Goal: Find specific page/section: Find specific page/section

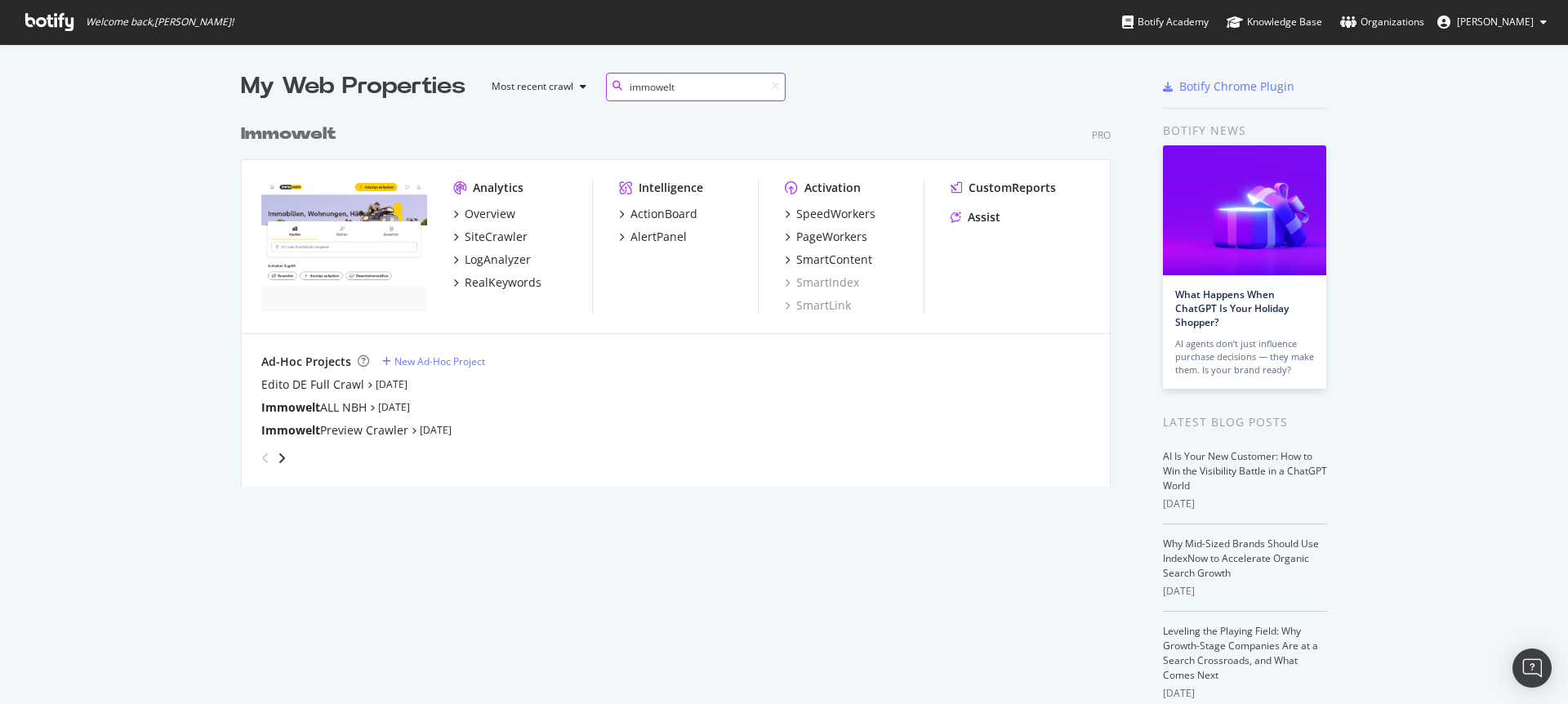
scroll to position [372, 870]
type input "immowelt"
click at [480, 236] on div "SiteCrawler" at bounding box center [496, 236] width 63 height 16
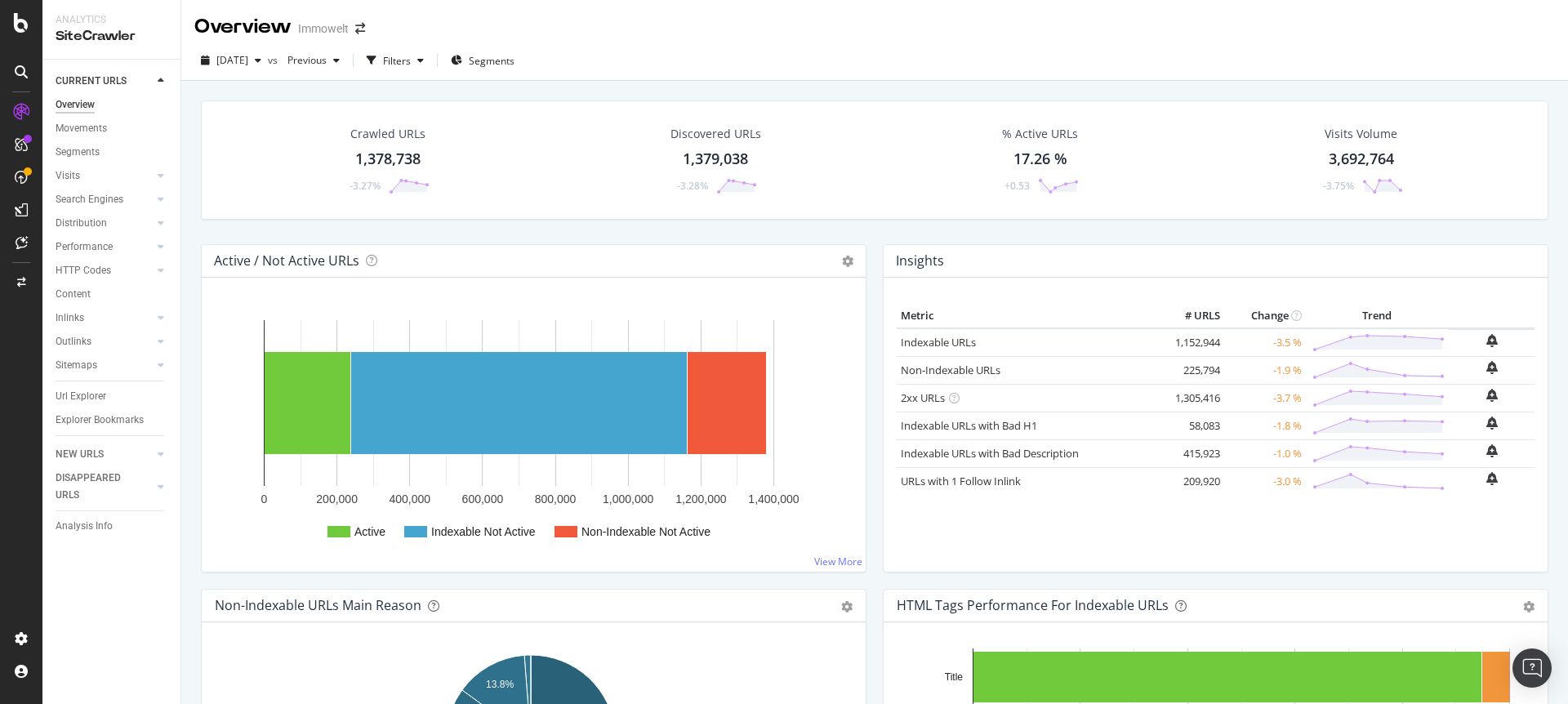
click at [402, 156] on div "1,378,738" at bounding box center [388, 159] width 66 height 21
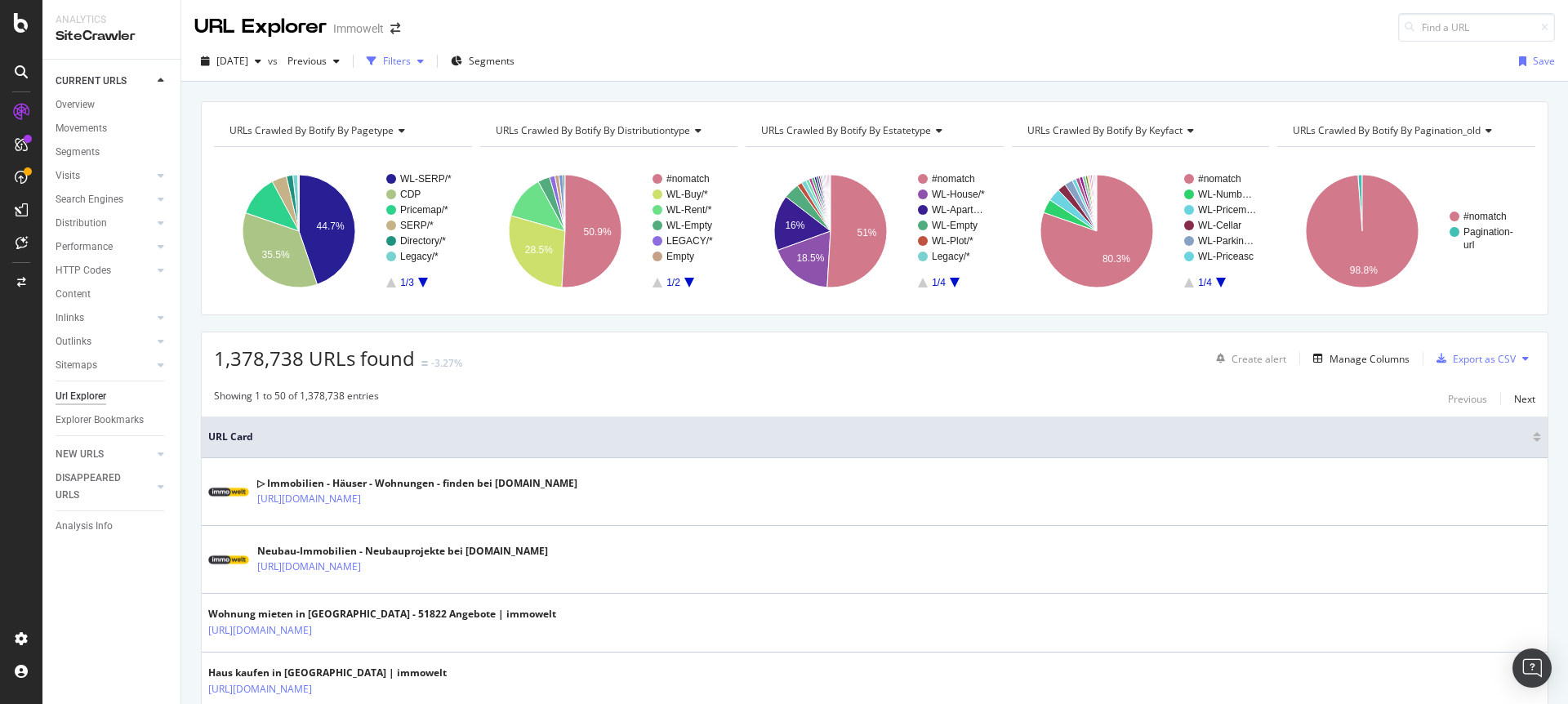
click at [411, 60] on div "Filters" at bounding box center [396, 60] width 28 height 14
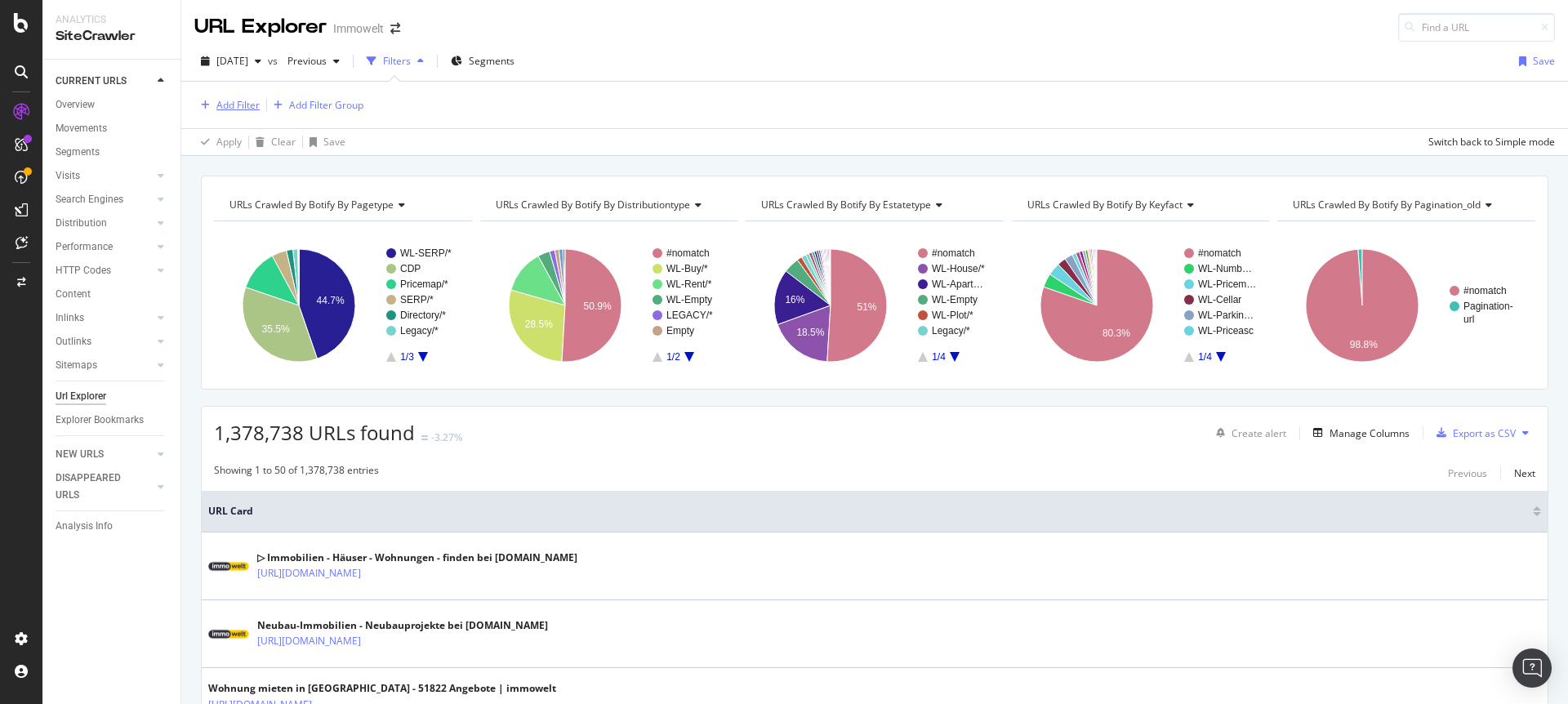
click at [242, 107] on div "Add Filter" at bounding box center [237, 105] width 43 height 14
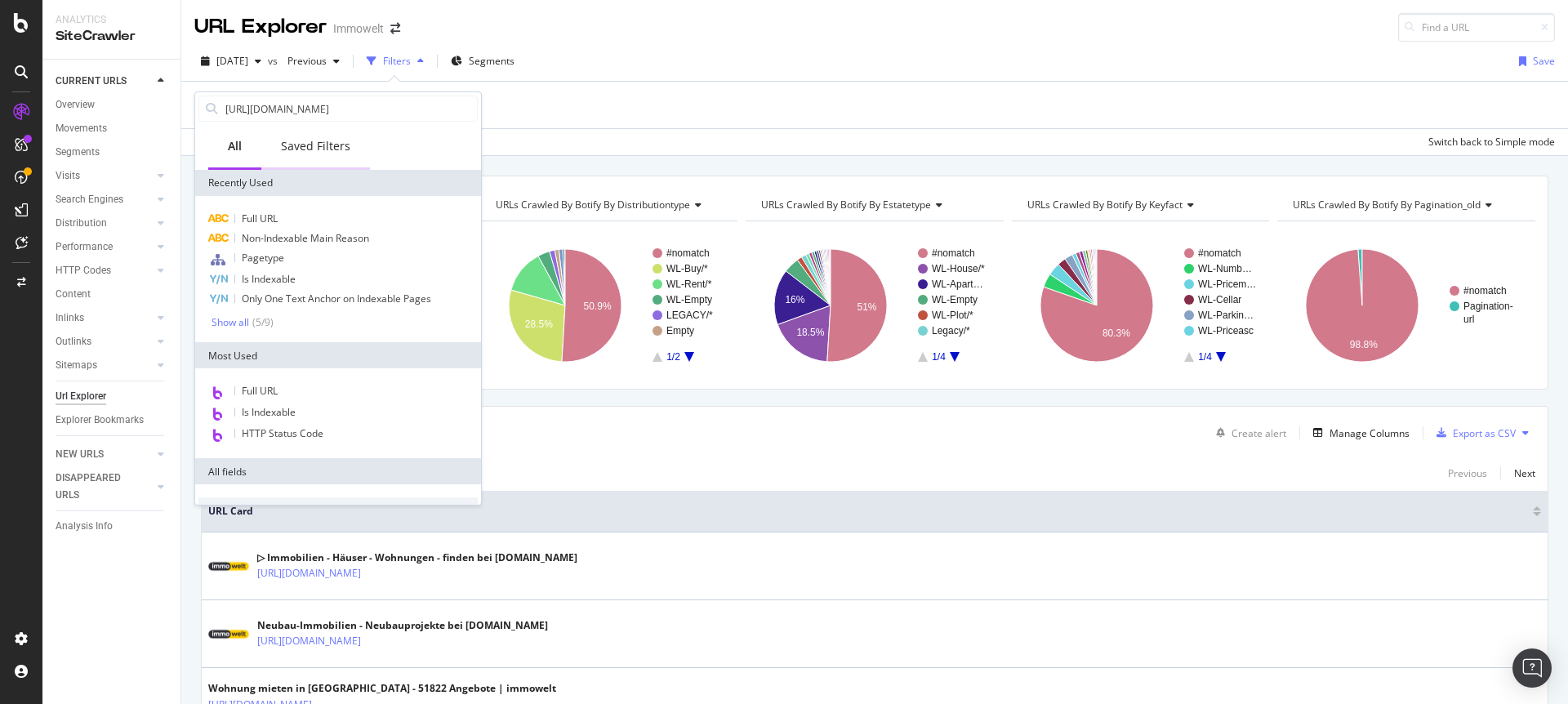
scroll to position [0, 88]
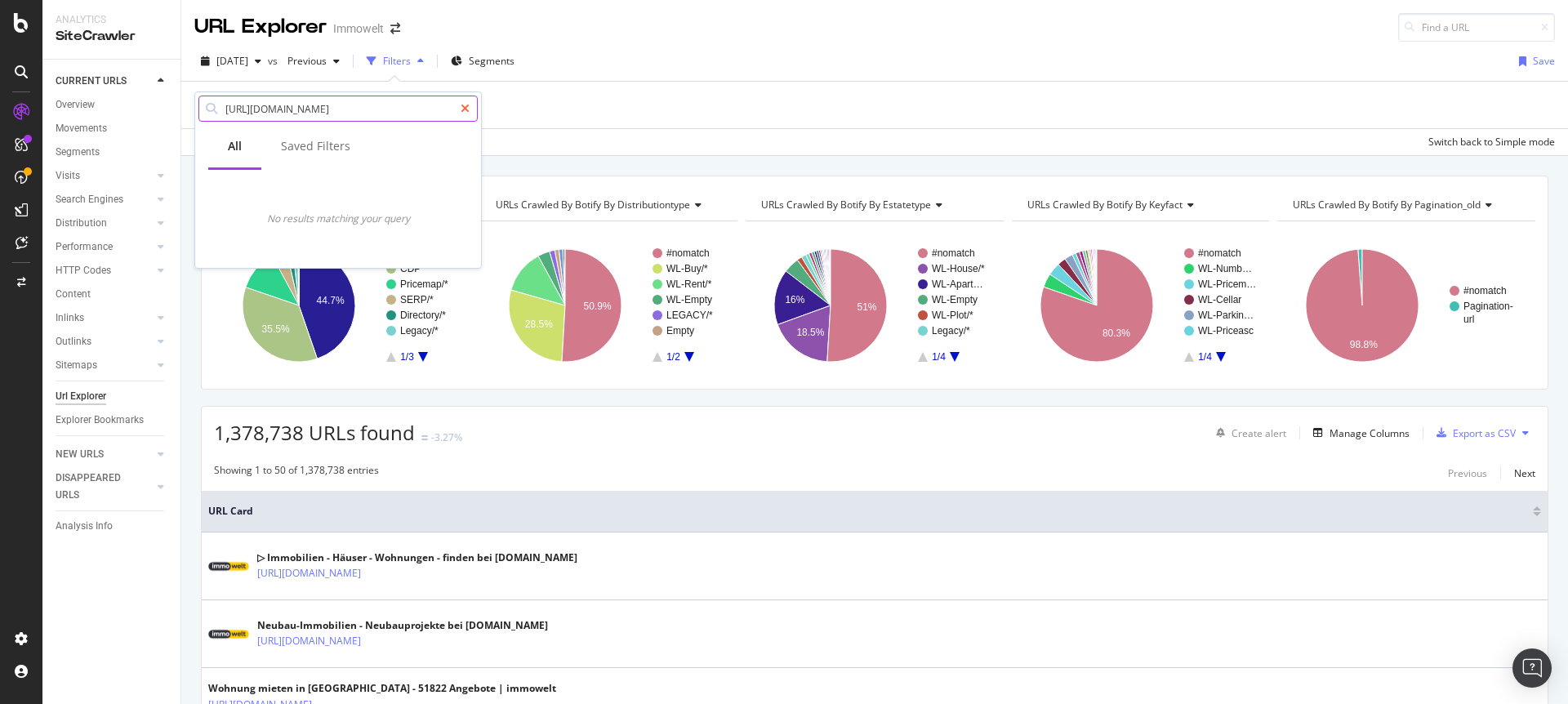
type input "https://www.immowelt.de/immobilienpreise/muenchen-maxvorstadt"
click at [465, 108] on icon at bounding box center [465, 108] width 9 height 11
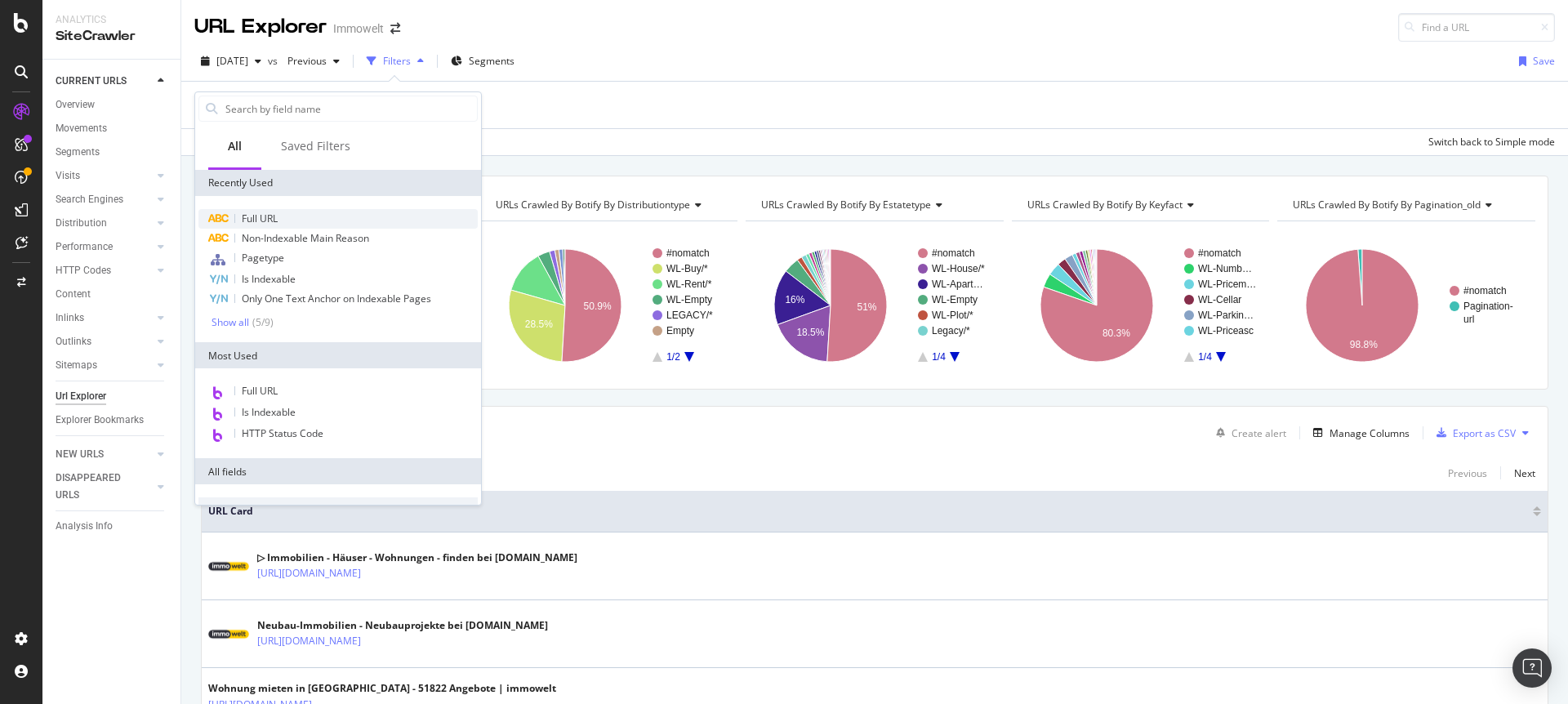
click at [264, 215] on span "Full URL" at bounding box center [259, 219] width 36 height 14
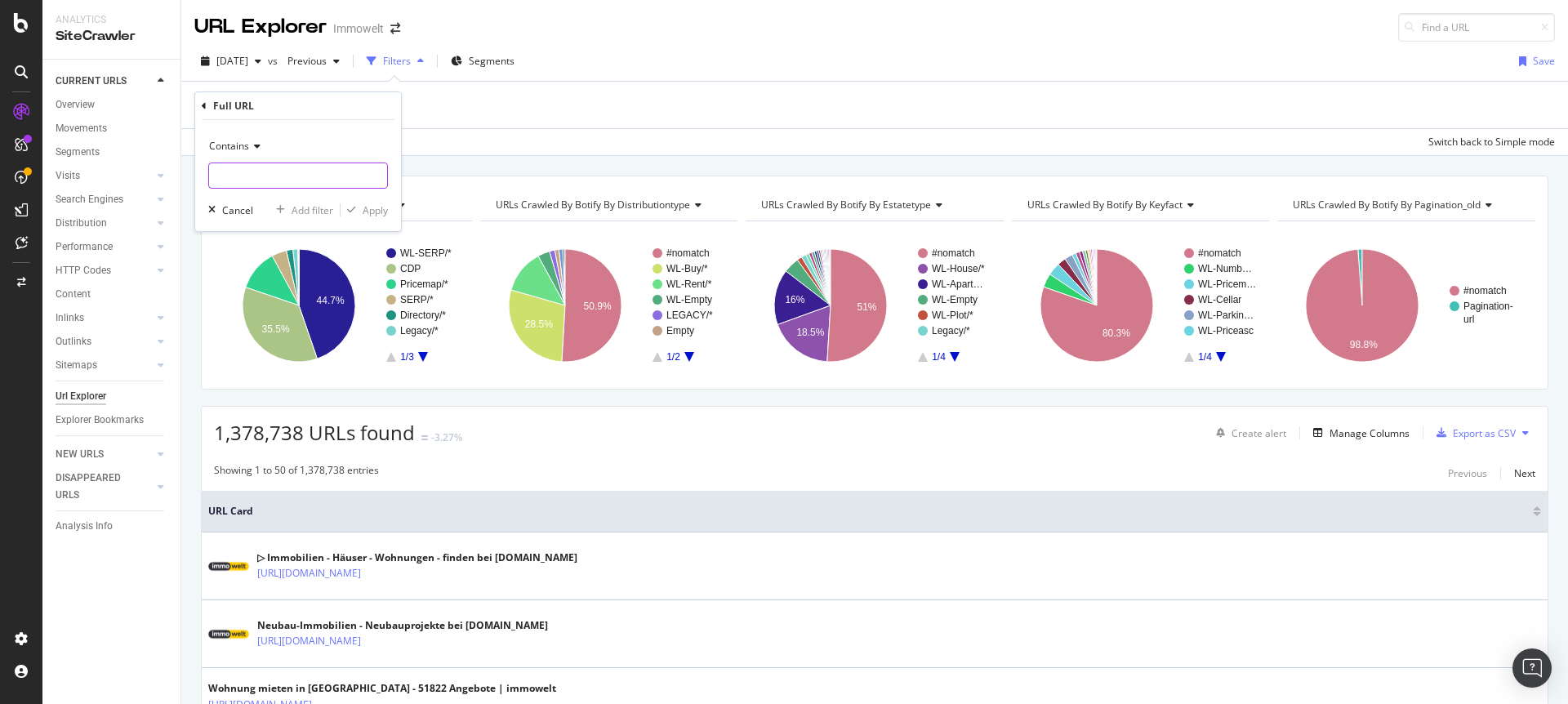
click at [284, 170] on input "text" at bounding box center [298, 175] width 178 height 26
paste input "https://www.immowelt.de/immobilienpreise/muenchen-maxvorstadt"
type input "https://www.immowelt.de/immobilienpreise/muenchen-maxvorstadt"
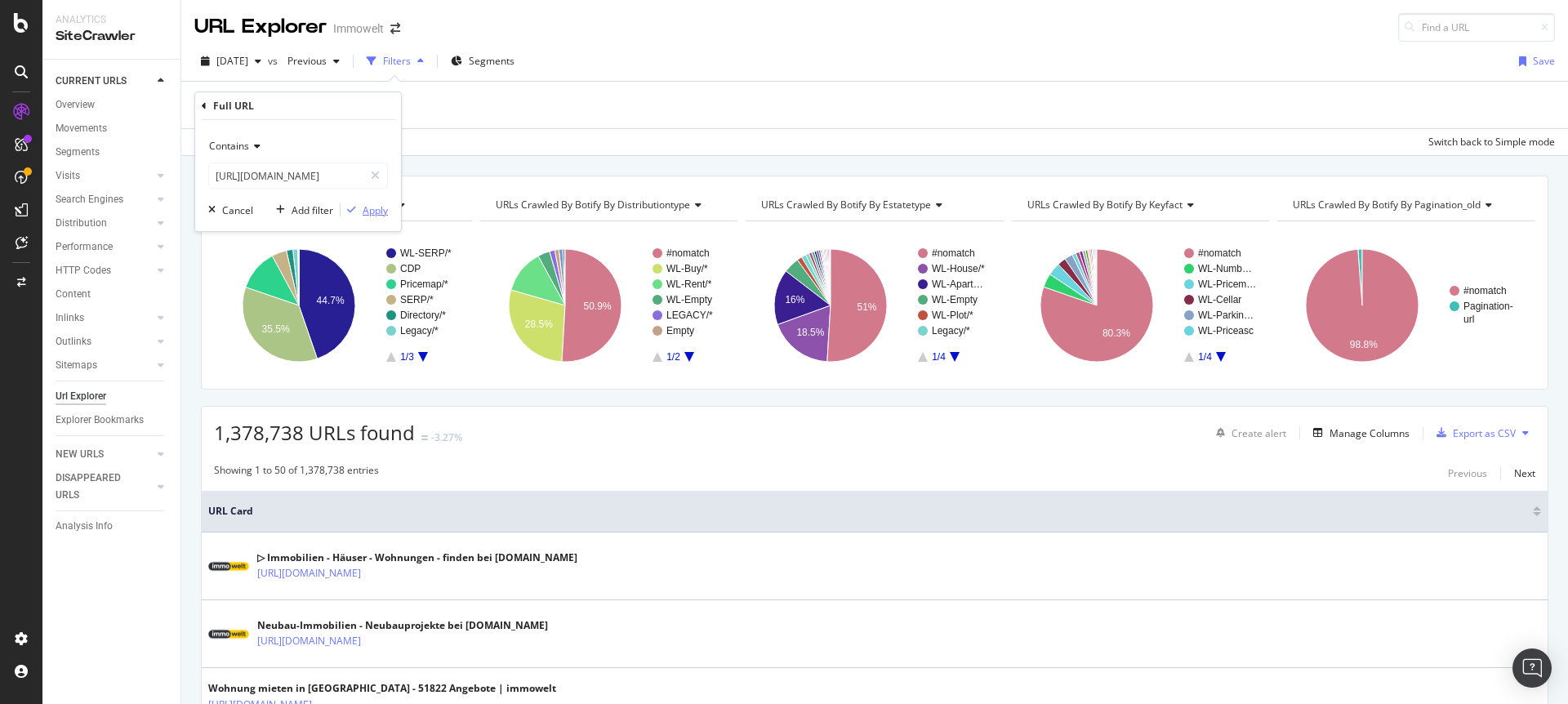
click at [373, 206] on div "Apply" at bounding box center [375, 210] width 26 height 14
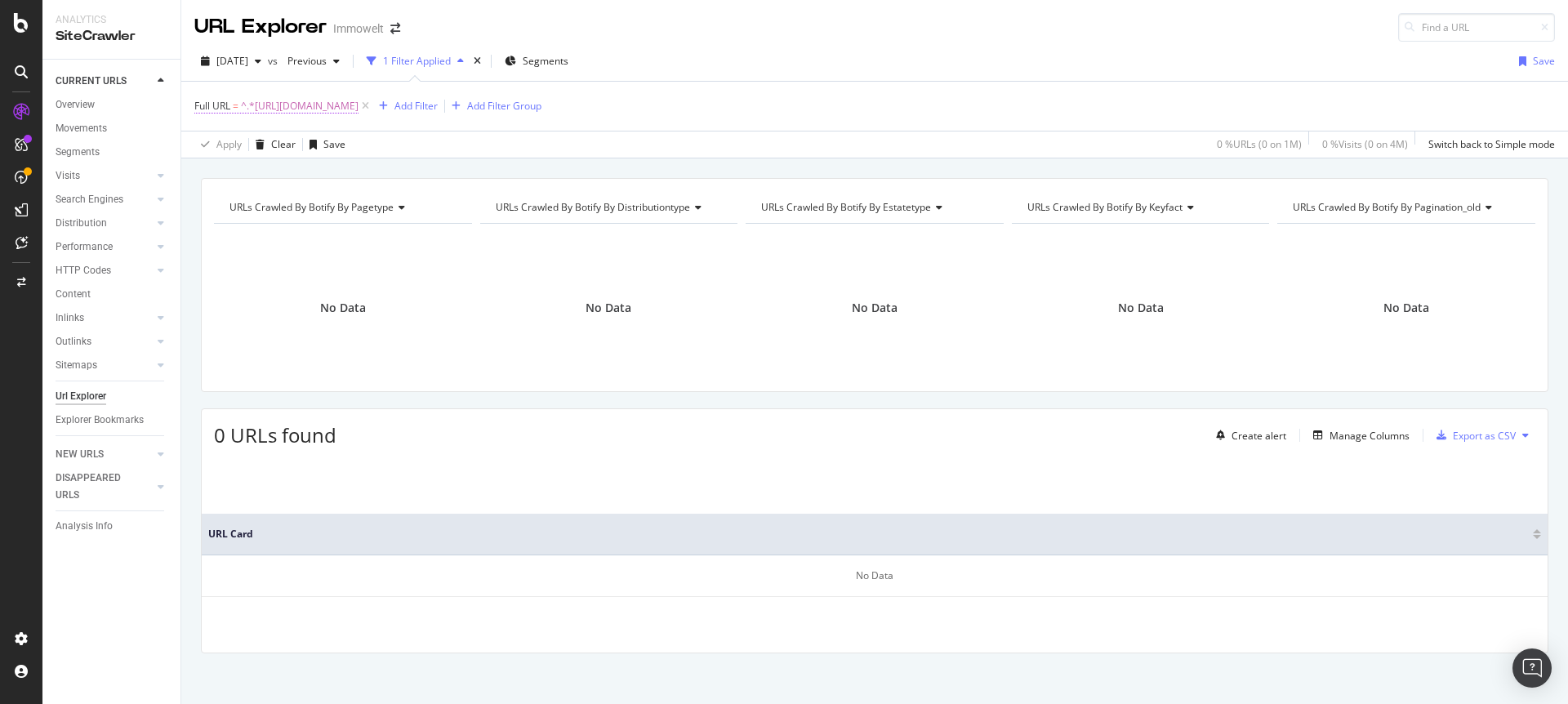
click at [358, 105] on span "^.*https://www.immowelt.de/immobilienpreise/muenchen-maxvorstadt.*$" at bounding box center [299, 105] width 117 height 23
click at [379, 170] on icon at bounding box center [375, 173] width 9 height 11
click at [331, 178] on input "text" at bounding box center [298, 173] width 178 height 26
paste input "https://www.immowelt.de/immobilienpreise/munchen-80331/maxvorstadt-80333/nbh2de…"
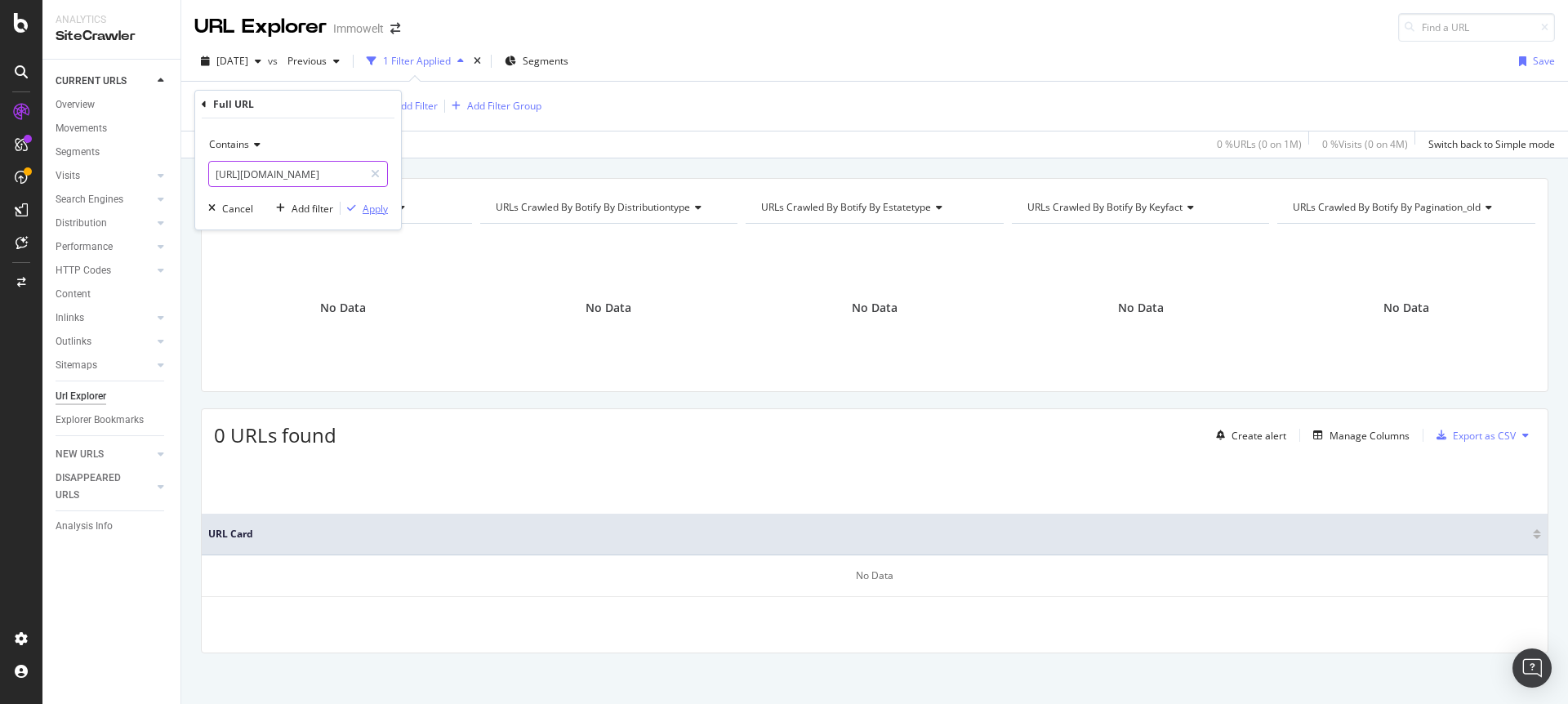
type input "https://www.immowelt.de/immobilienpreise/munchen-80331/maxvorstadt-80333/nbh2de…"
click at [368, 205] on div "Apply" at bounding box center [375, 208] width 26 height 14
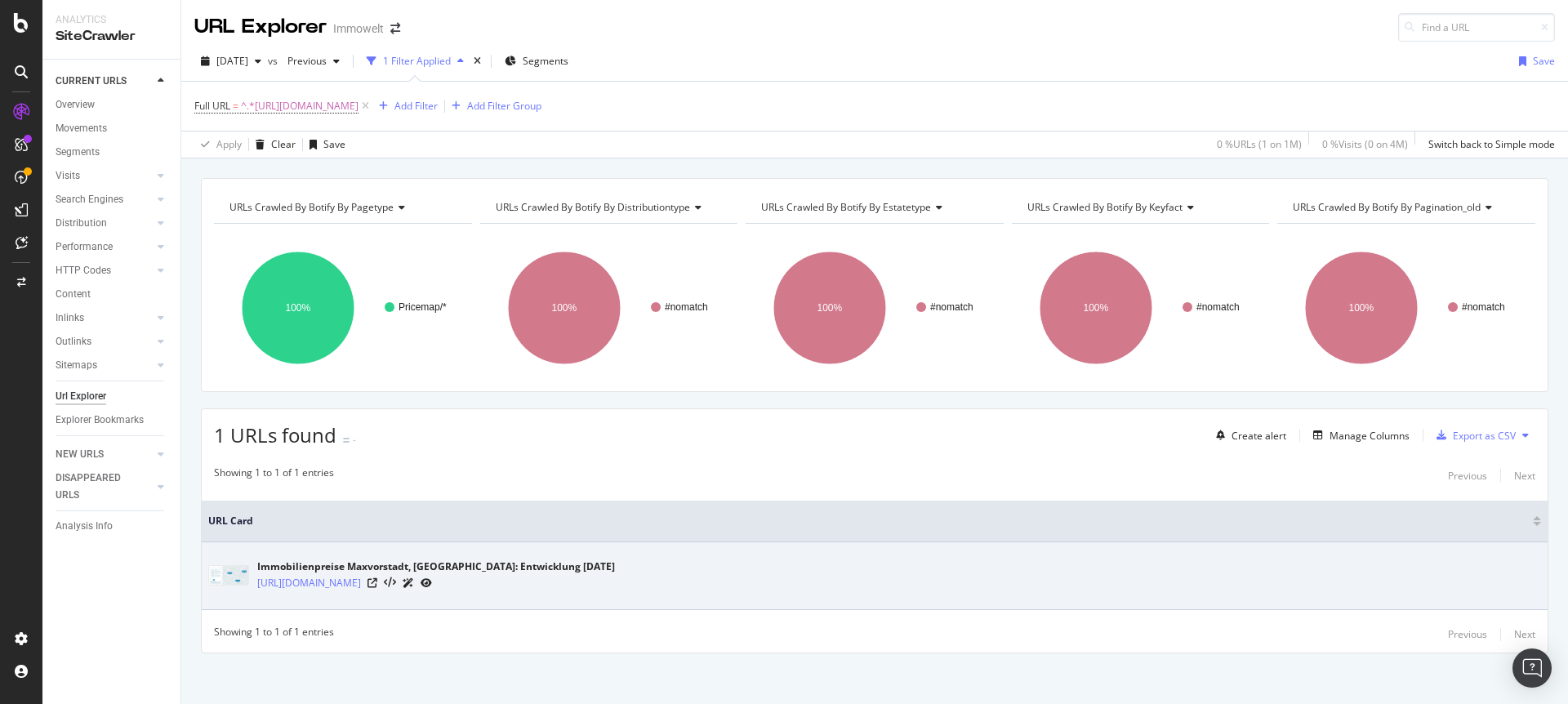
click at [432, 582] on icon at bounding box center [425, 583] width 11 height 10
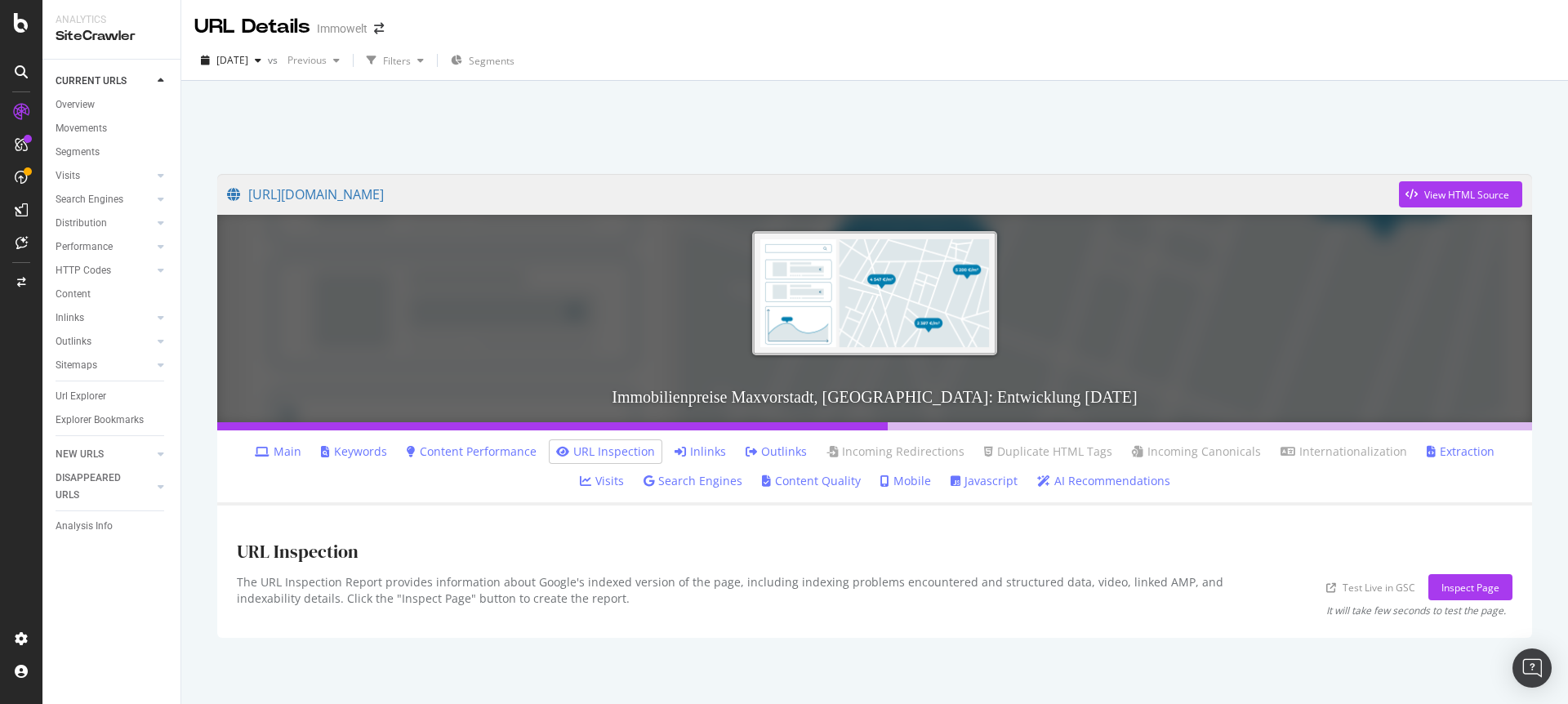
click at [675, 450] on link "Inlinks" at bounding box center [700, 451] width 51 height 16
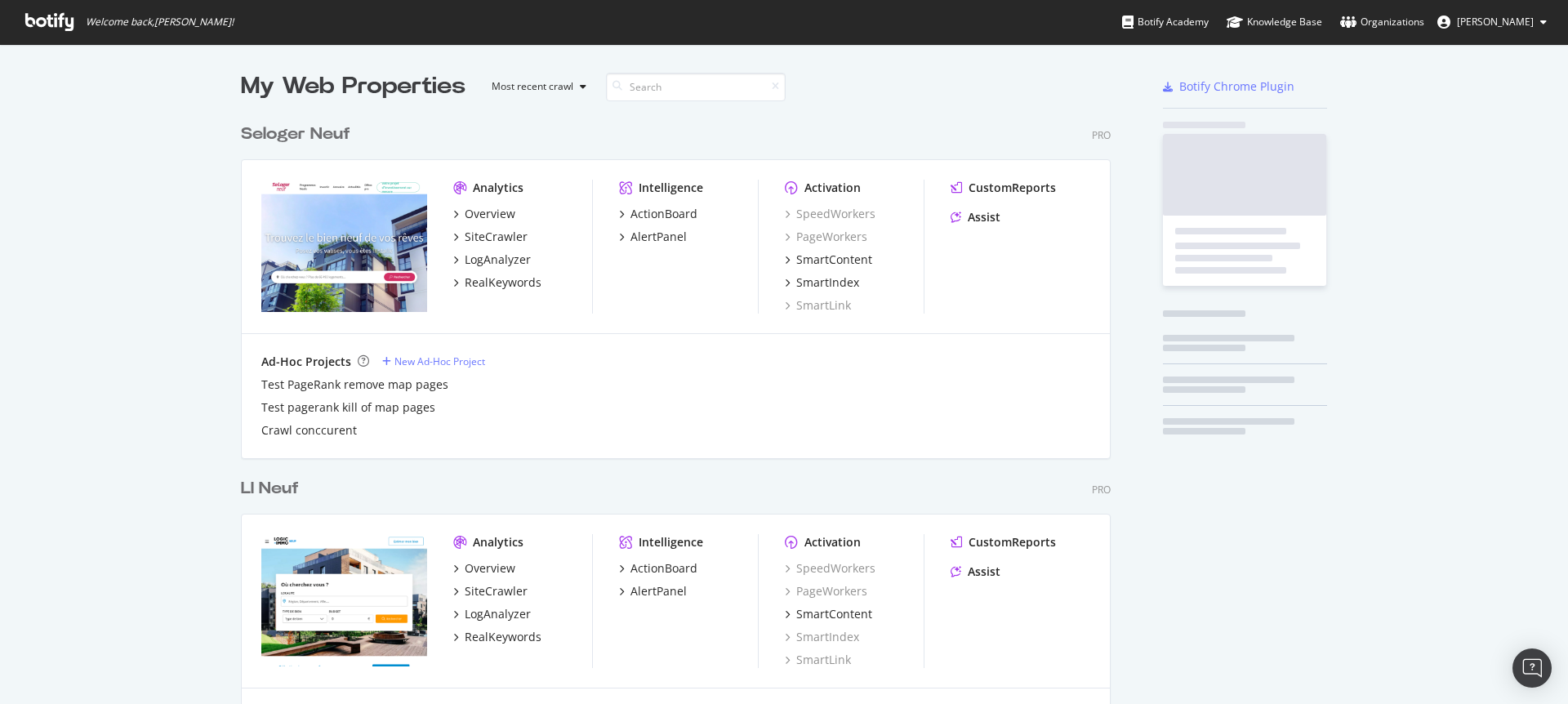
scroll to position [4612, 870]
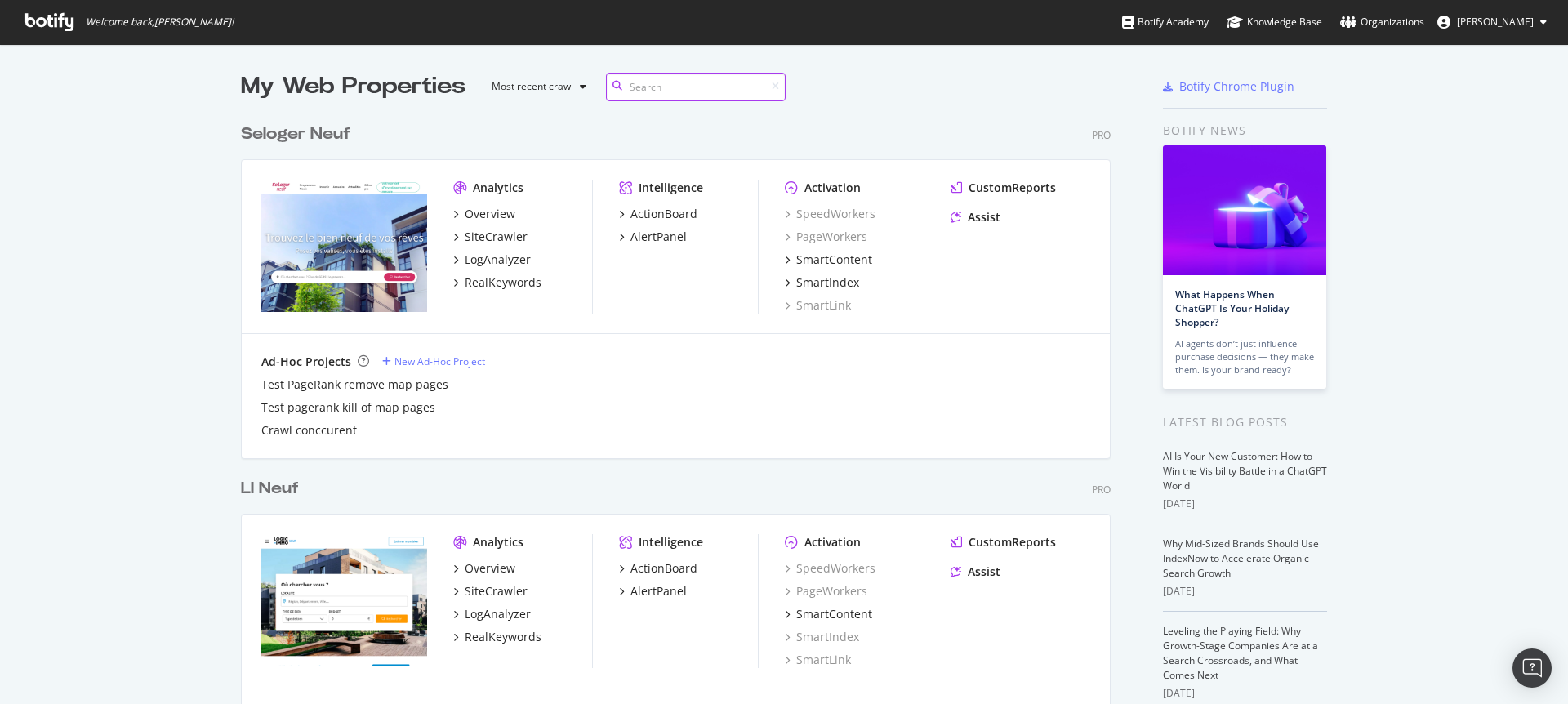
click at [641, 88] on input at bounding box center [695, 87] width 180 height 29
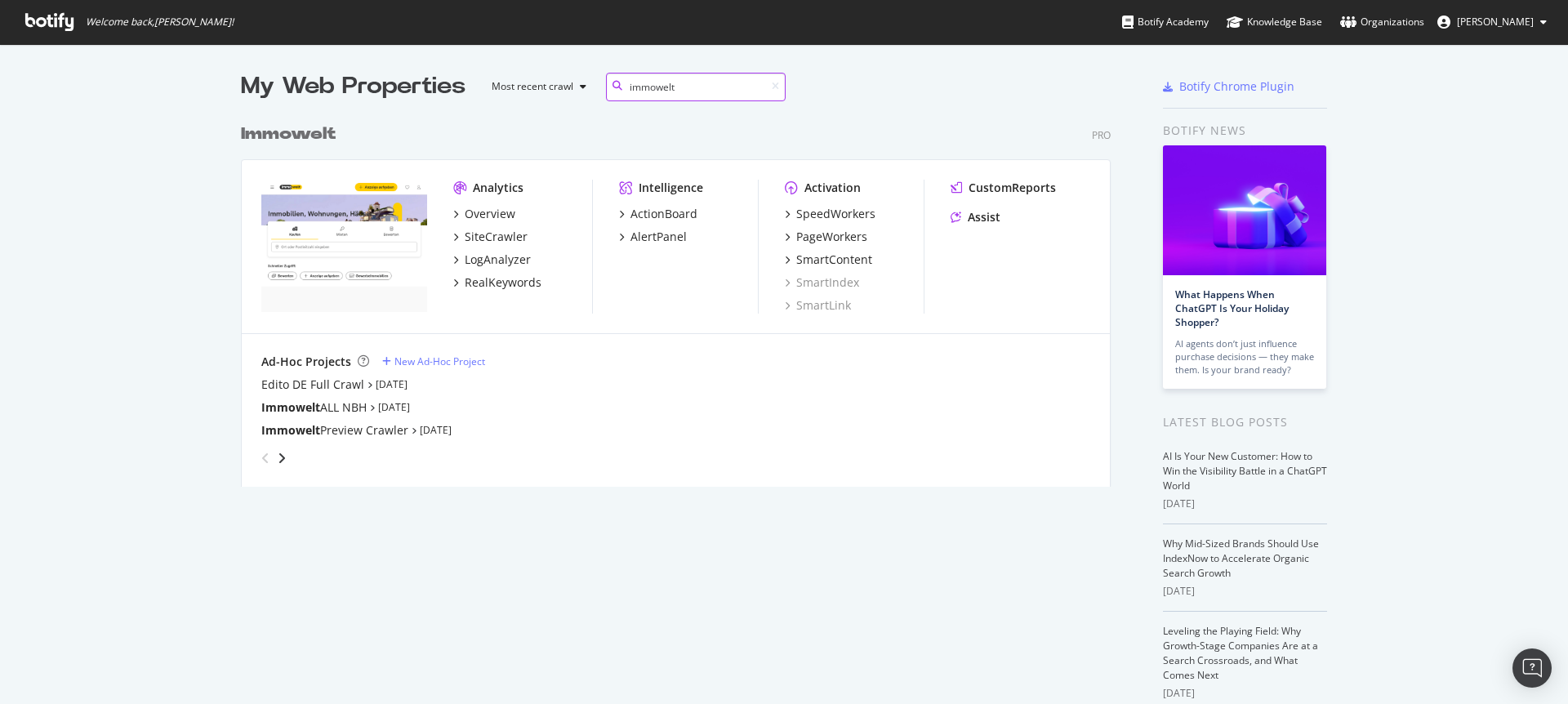
scroll to position [372, 870]
type input "immowelt"
click at [844, 237] on div "PageWorkers" at bounding box center [832, 236] width 71 height 16
